Goal: Task Accomplishment & Management: Complete application form

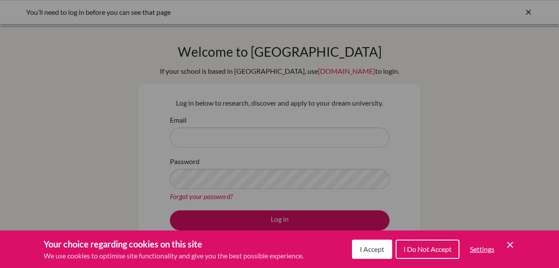
click at [384, 249] on button "I Accept" at bounding box center [372, 249] width 40 height 19
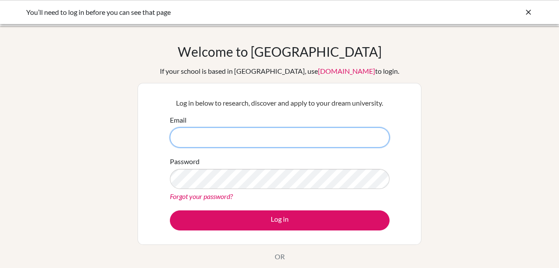
click at [216, 134] on input "Email" at bounding box center [280, 138] width 220 height 20
type input "[EMAIL_ADDRESS][DOMAIN_NAME]"
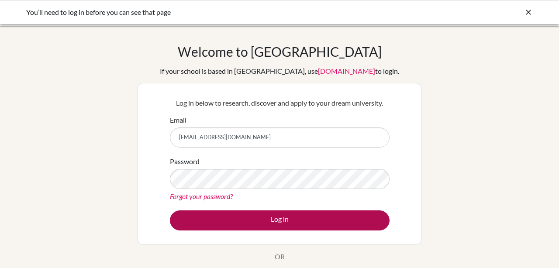
click at [225, 222] on button "Log in" at bounding box center [280, 221] width 220 height 20
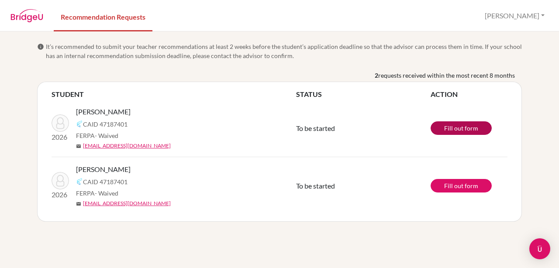
click at [471, 128] on link "Fill out form" at bounding box center [461, 128] width 61 height 14
